Goal: Information Seeking & Learning: Learn about a topic

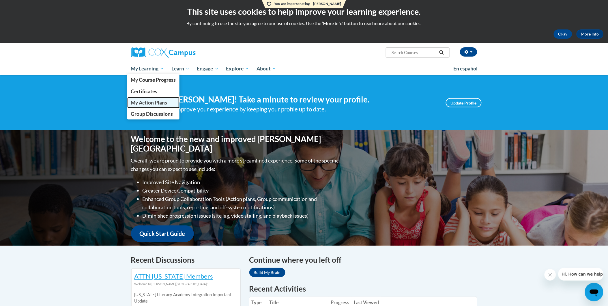
click at [155, 100] on span "My Action Plans" at bounding box center [149, 102] width 36 height 6
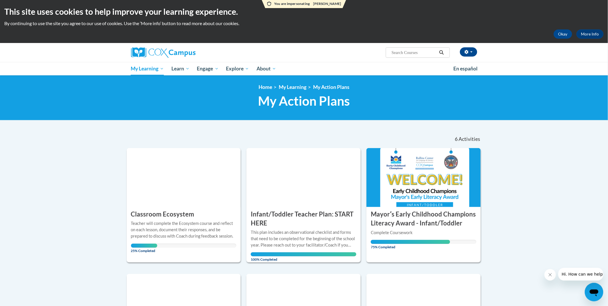
scroll to position [32, 0]
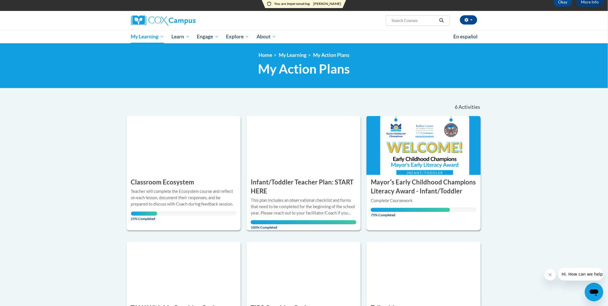
click at [427, 166] on img at bounding box center [423, 145] width 114 height 59
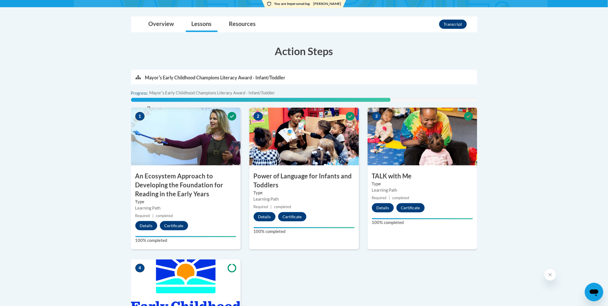
scroll to position [256, 0]
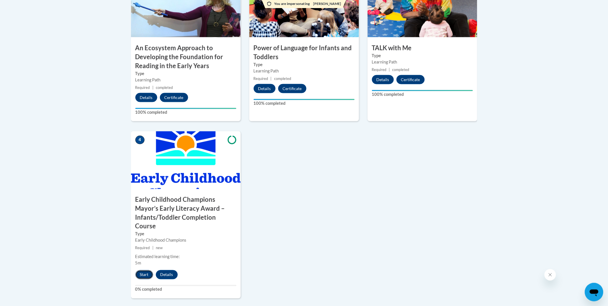
click at [141, 270] on button "Start" at bounding box center [144, 274] width 18 height 9
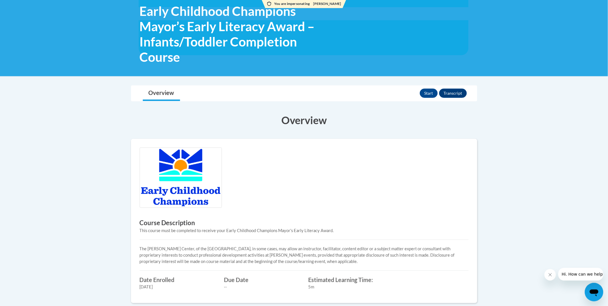
scroll to position [128, 0]
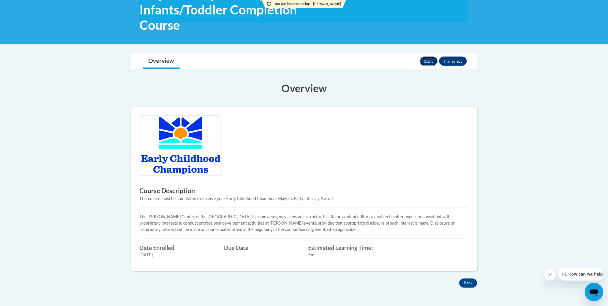
click at [427, 61] on button "Start" at bounding box center [429, 61] width 18 height 9
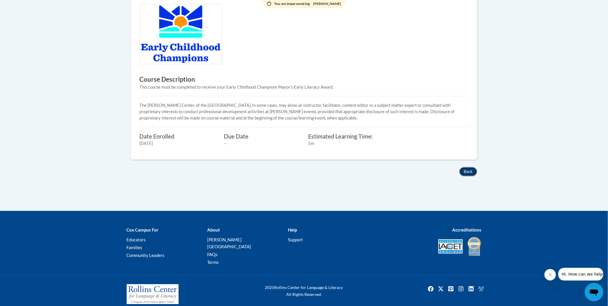
click at [469, 171] on button "Back" at bounding box center [468, 171] width 18 height 9
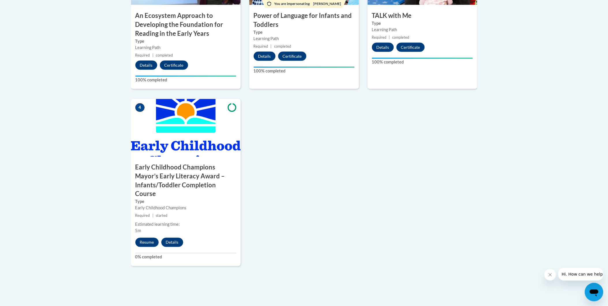
scroll to position [224, 0]
